Goal: Information Seeking & Learning: Learn about a topic

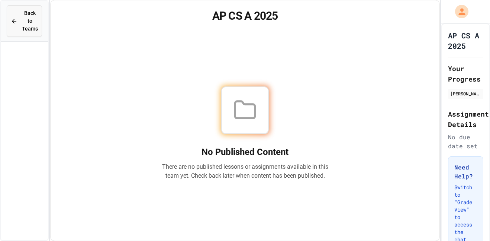
click at [25, 23] on span "Back to Teams" at bounding box center [30, 20] width 16 height 23
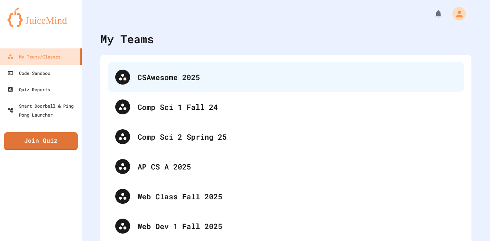
scroll to position [7, 0]
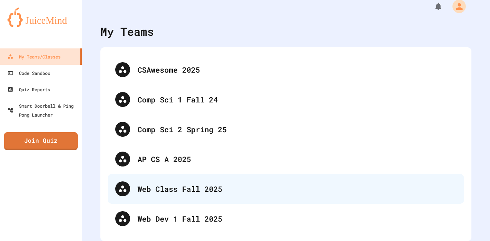
click at [170, 193] on div "Web Class Fall 2025" at bounding box center [297, 188] width 319 height 11
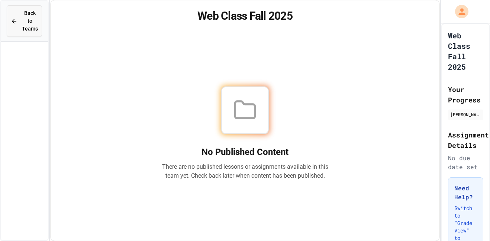
click at [35, 22] on span "Back to Teams" at bounding box center [30, 20] width 16 height 23
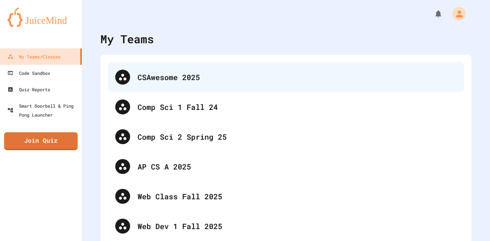
scroll to position [7, 0]
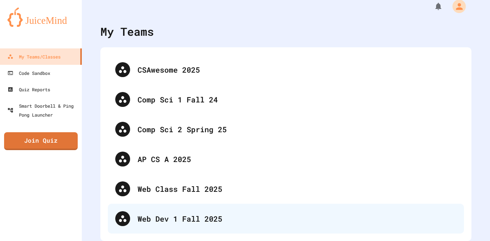
click at [170, 218] on div "Web Dev 1 Fall 2025" at bounding box center [297, 218] width 319 height 11
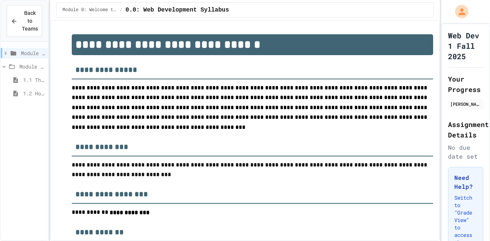
click at [23, 79] on span "1.1 The Internet and its Impact on Society" at bounding box center [34, 80] width 22 height 8
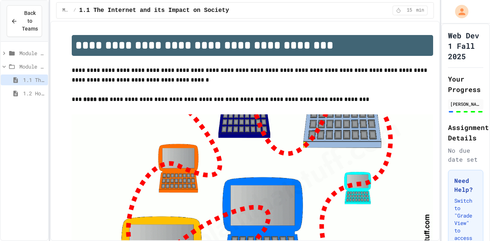
click at [29, 92] on span "1.2 How The Internet Works" at bounding box center [34, 93] width 22 height 8
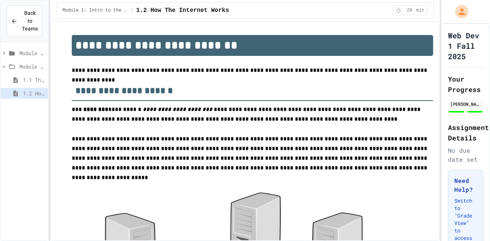
click at [26, 54] on span "Module 0: Welcome to Web Development" at bounding box center [32, 53] width 26 height 8
click at [31, 54] on span "Module 0: Welcome to Web Development" at bounding box center [32, 53] width 26 height 8
click at [26, 53] on span "Module 0: Welcome to Web Development" at bounding box center [32, 53] width 26 height 8
click at [28, 64] on span "0.0: Web Development Syllabus" at bounding box center [34, 67] width 22 height 8
